Goal: Communication & Community: Answer question/provide support

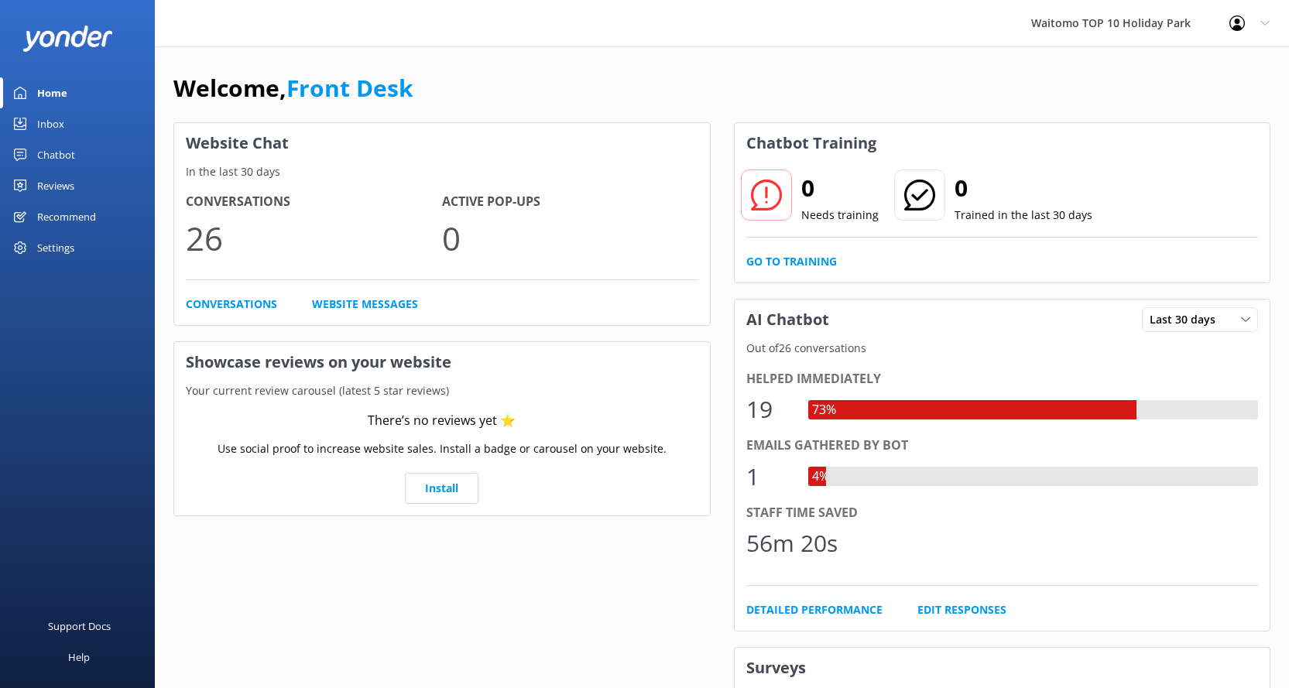
click at [53, 120] on div "Inbox" at bounding box center [50, 123] width 27 height 31
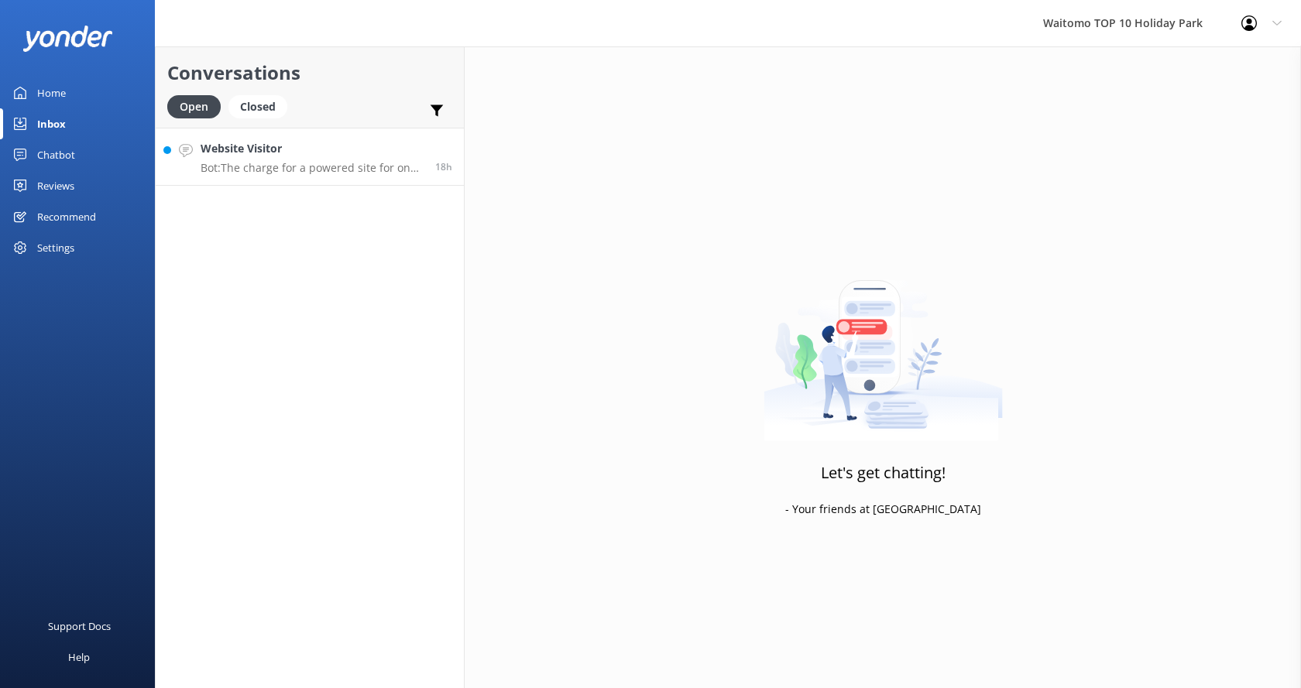
click at [308, 170] on p "Bot: The charge for a powered site for one person would be $64 per night, and t…" at bounding box center [312, 168] width 223 height 14
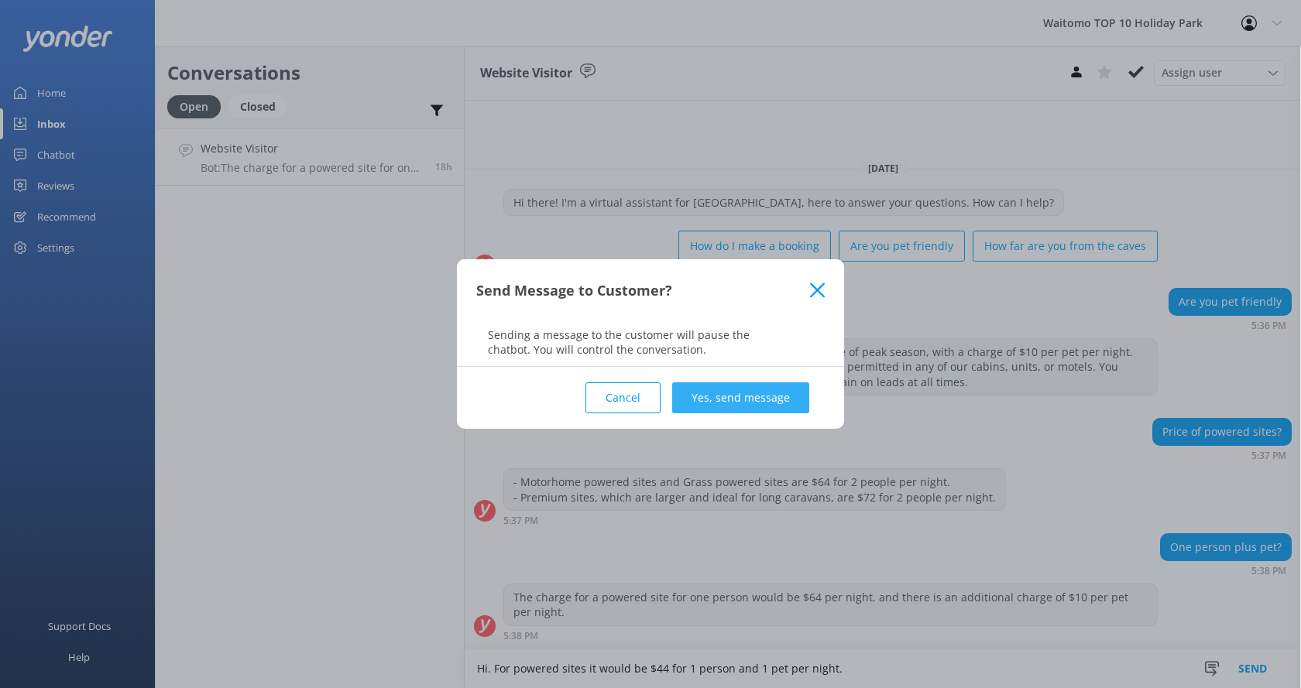
type textarea "Hi. For powered sites it would be $44 for 1 person and 1 pet per night."
click at [770, 392] on button "Yes, send message" at bounding box center [740, 397] width 137 height 31
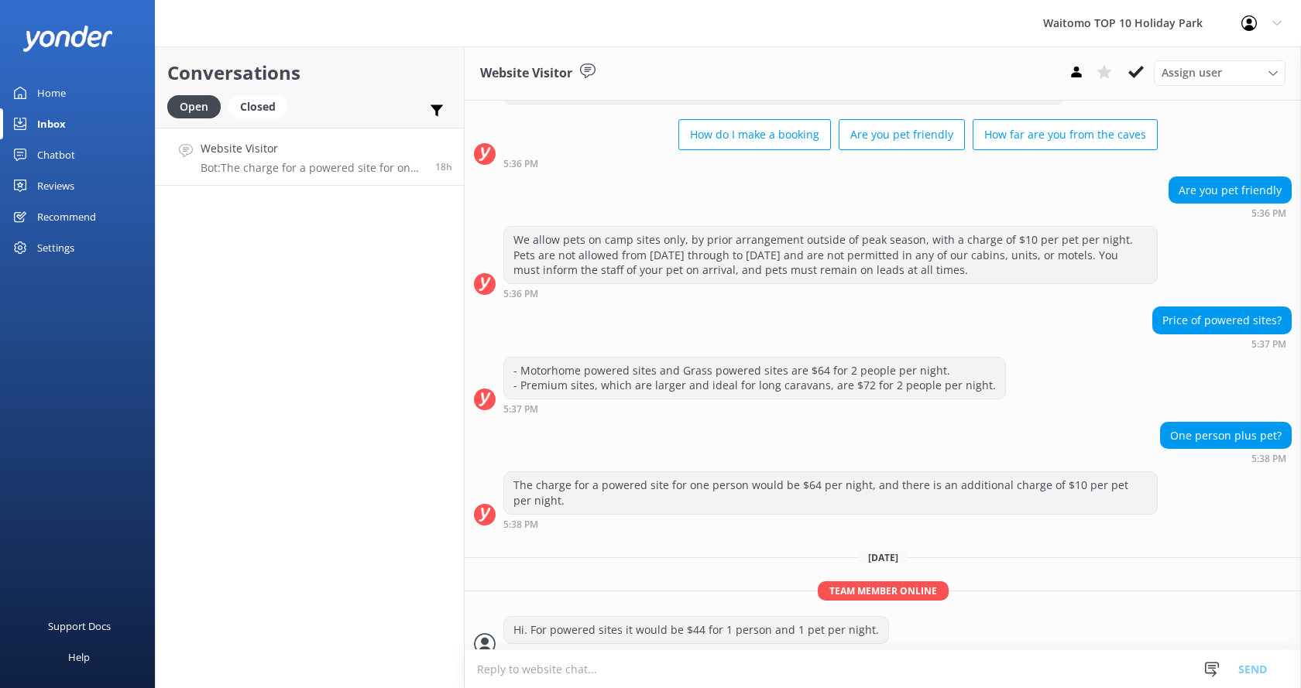
scroll to position [81, 0]
